Goal: Find specific page/section: Find specific page/section

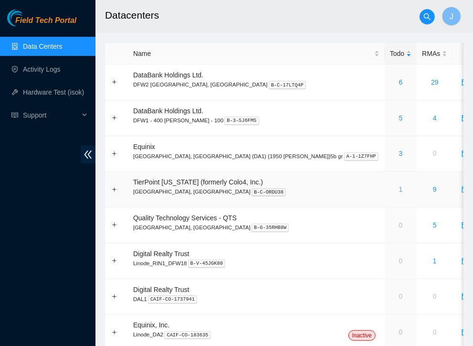
click at [399, 189] on link "1" at bounding box center [401, 189] width 4 height 8
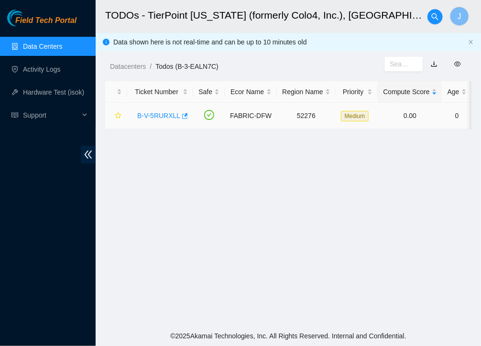
click at [158, 118] on link "B-V-5RURXLL" at bounding box center [158, 116] width 43 height 8
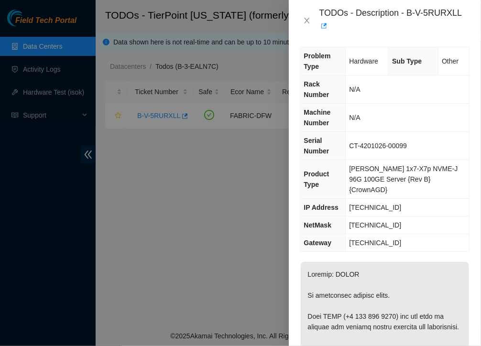
scroll to position [8, 0]
